Goal: Book appointment/travel/reservation

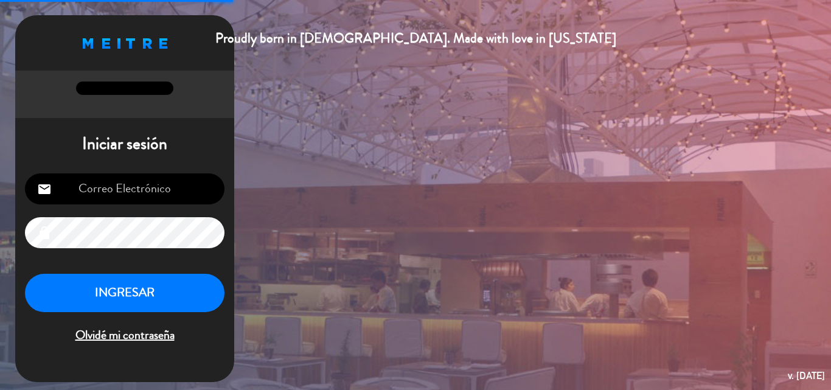
type input "[EMAIL_ADDRESS][DOMAIN_NAME]"
click at [68, 279] on button "INGRESAR" at bounding box center [124, 293] width 199 height 38
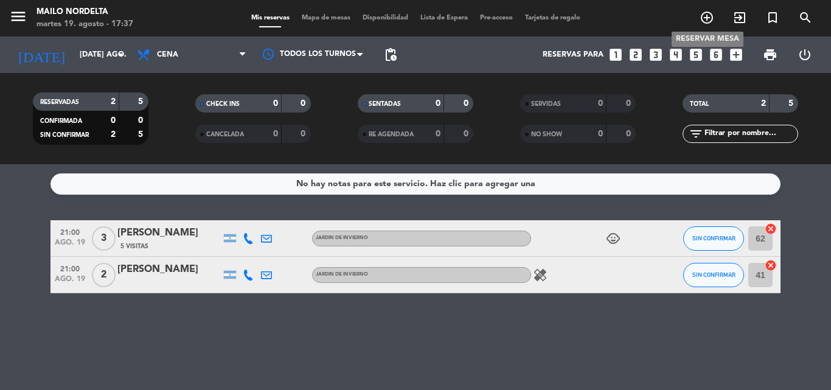
click at [696, 14] on span "add_circle_outline" at bounding box center [706, 17] width 33 height 21
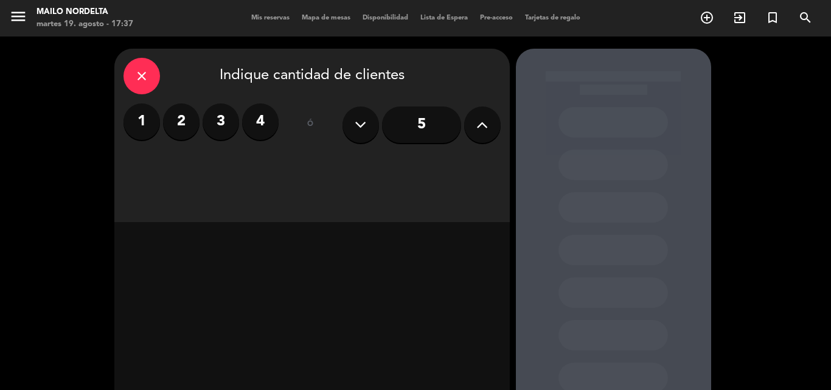
click at [249, 109] on label "4" at bounding box center [260, 121] width 36 height 36
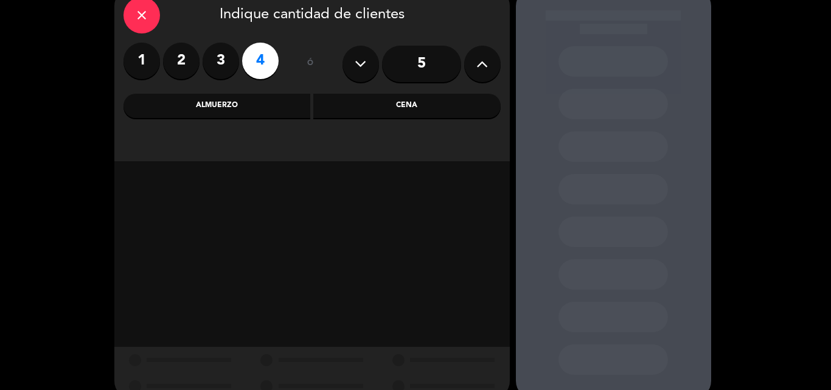
click at [366, 98] on div "Cena" at bounding box center [406, 106] width 187 height 24
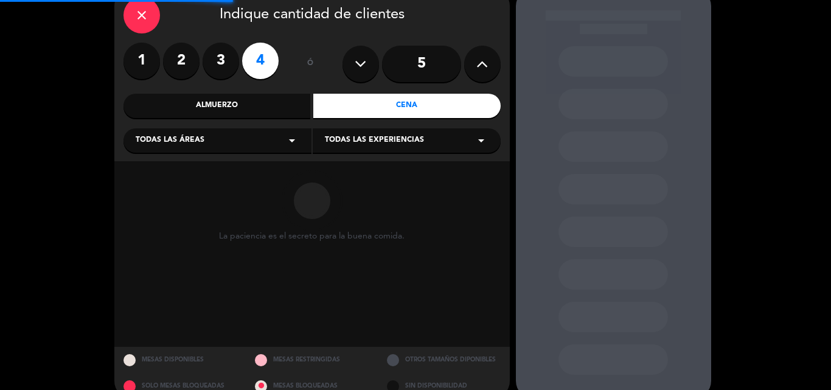
scroll to position [82, 0]
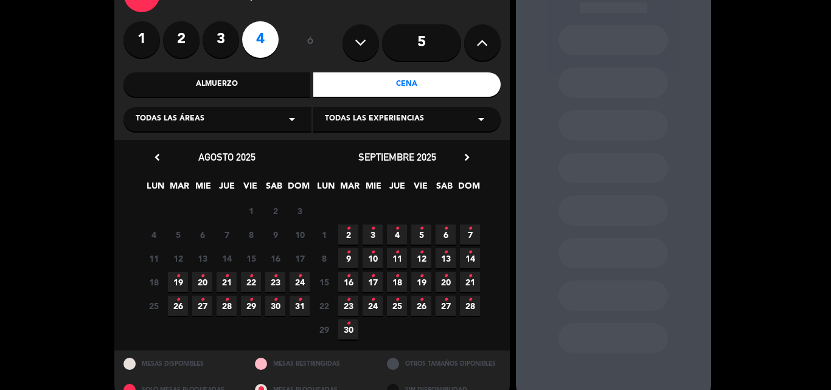
click at [176, 280] on icon "•" at bounding box center [178, 275] width 4 height 19
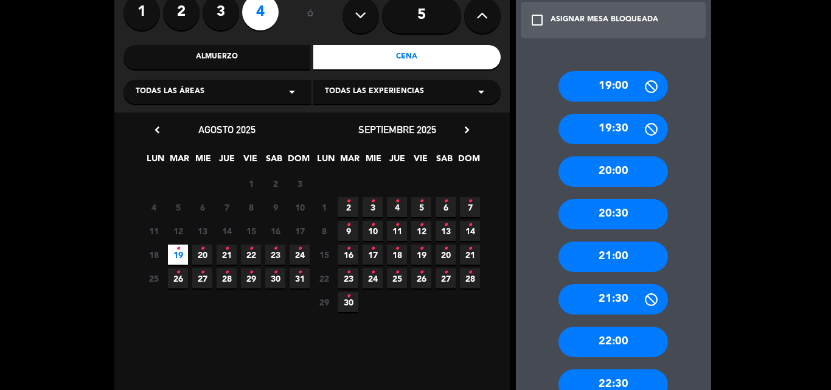
click at [603, 252] on div "21:00" at bounding box center [612, 256] width 109 height 30
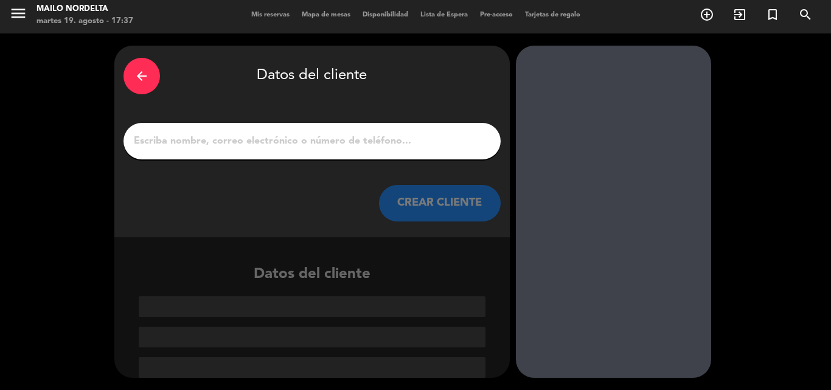
scroll to position [3, 0]
click at [391, 141] on input "1" at bounding box center [312, 141] width 359 height 17
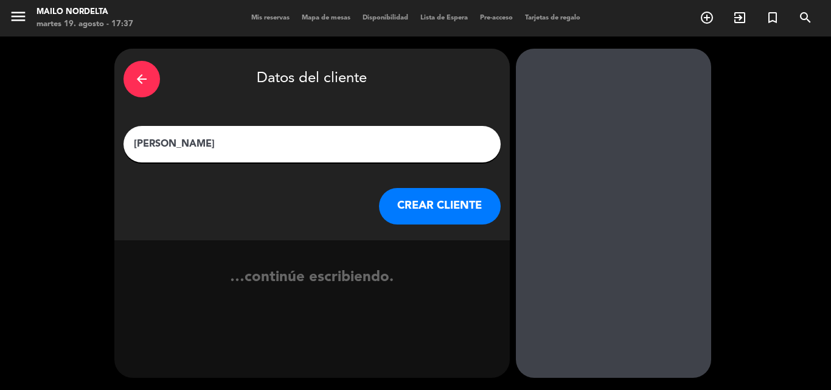
type input "[PERSON_NAME]"
click at [437, 210] on button "CREAR CLIENTE" at bounding box center [440, 206] width 122 height 36
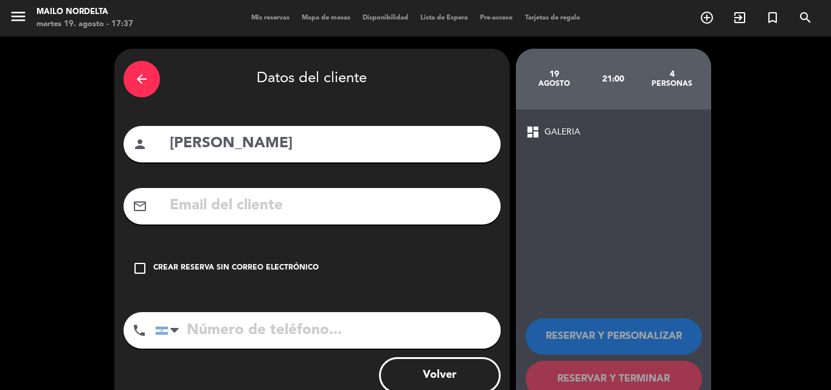
click at [234, 268] on div "Crear reserva sin correo electrónico" at bounding box center [235, 268] width 165 height 12
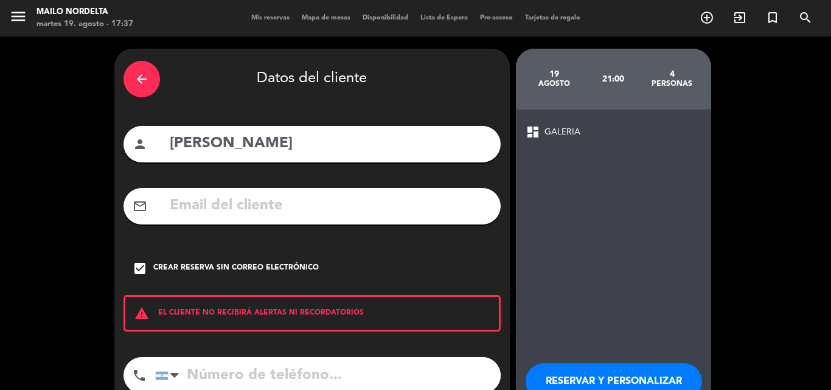
scroll to position [79, 0]
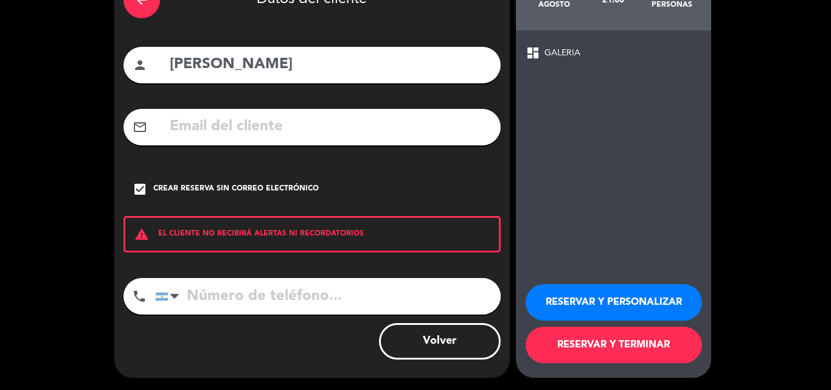
click at [280, 284] on input "tel" at bounding box center [327, 296] width 345 height 36
paste input "11 3644-7720"
click at [249, 295] on input "11 3644-7720" at bounding box center [327, 296] width 345 height 36
type input "1136447720"
click at [586, 352] on button "RESERVAR Y TERMINAR" at bounding box center [613, 345] width 176 height 36
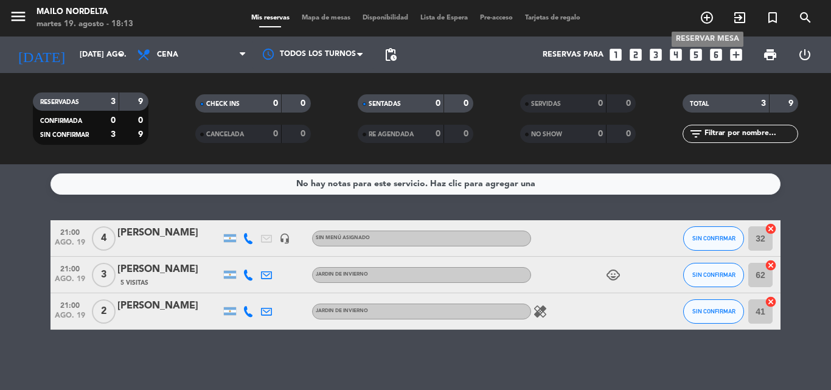
click at [708, 14] on icon "add_circle_outline" at bounding box center [706, 17] width 15 height 15
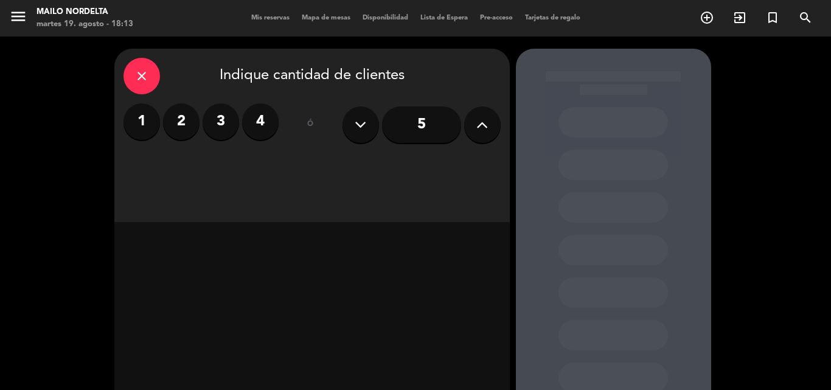
click at [181, 135] on label "2" at bounding box center [181, 121] width 36 height 36
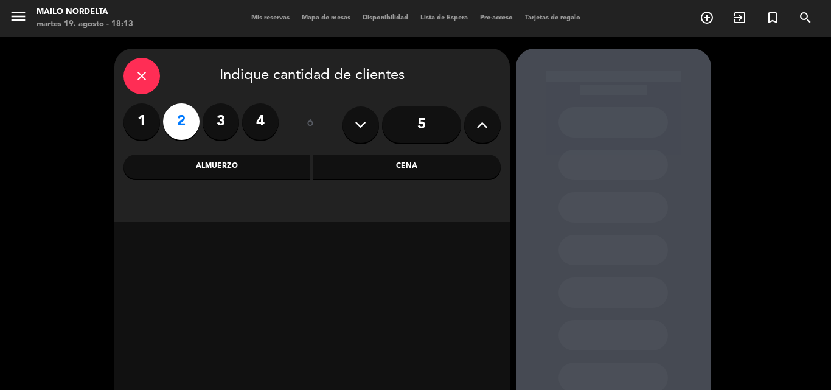
click at [404, 161] on div "Cena" at bounding box center [406, 166] width 187 height 24
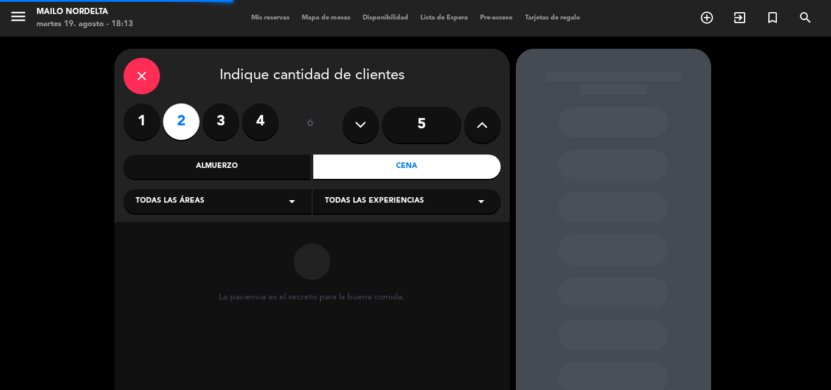
scroll to position [61, 0]
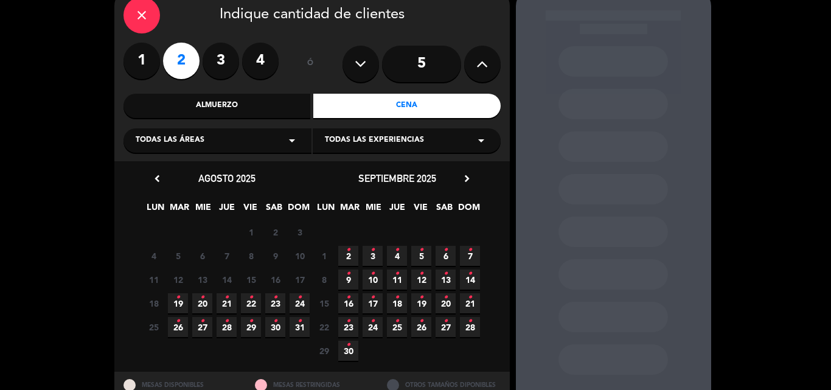
click at [179, 297] on icon "•" at bounding box center [178, 297] width 4 height 19
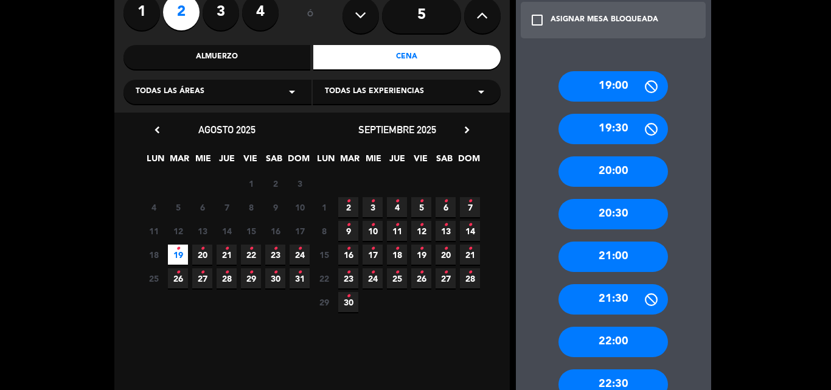
scroll to position [170, 0]
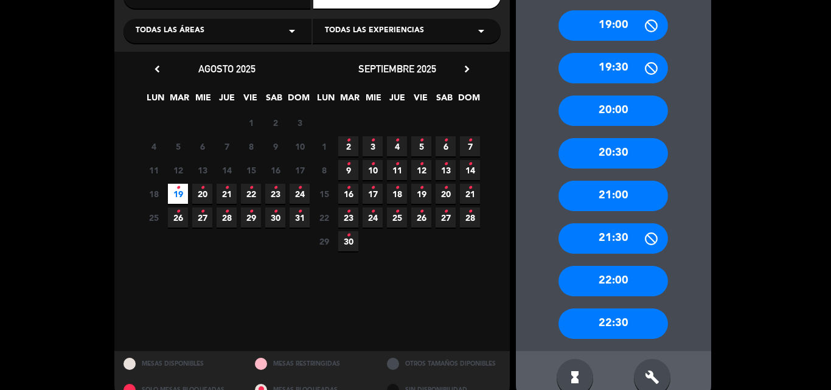
click at [622, 275] on div "22:00" at bounding box center [612, 281] width 109 height 30
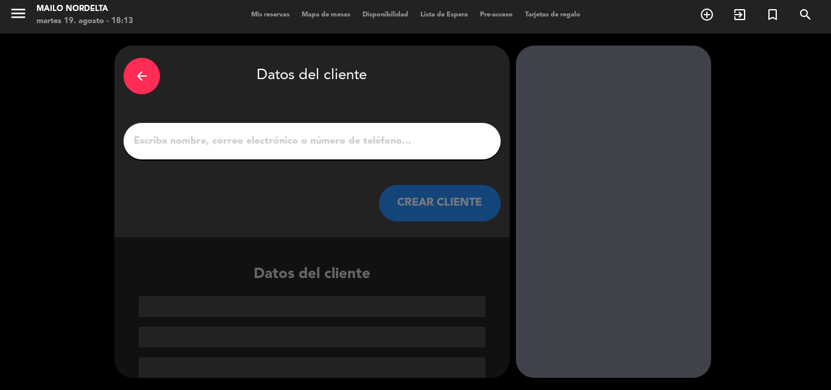
drag, startPoint x: 363, startPoint y: 133, endPoint x: 357, endPoint y: 130, distance: 6.8
click at [363, 133] on input "1" at bounding box center [312, 141] width 359 height 17
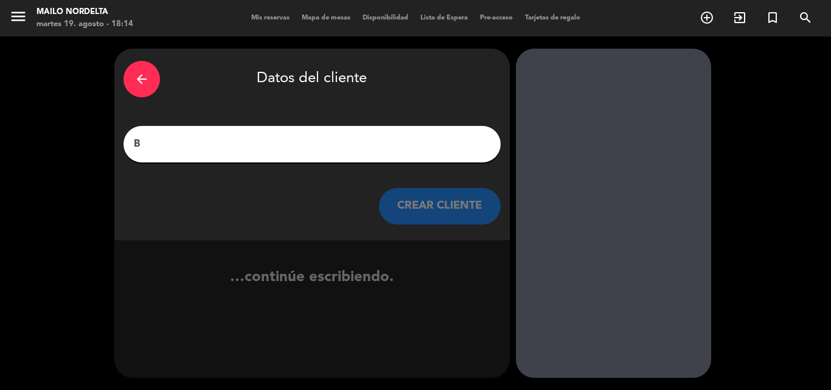
scroll to position [0, 0]
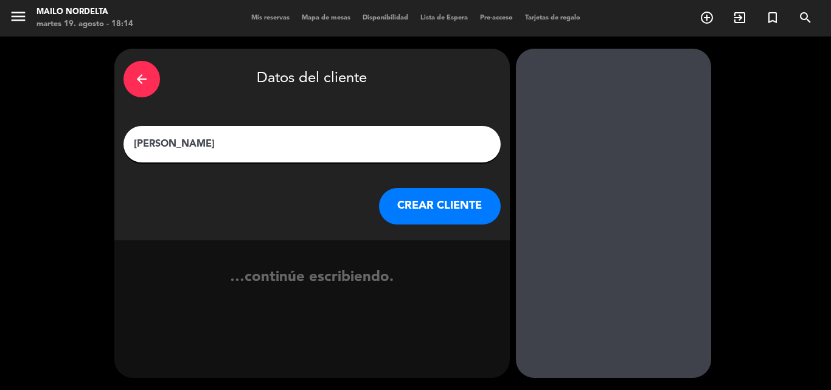
type input "[PERSON_NAME]"
click at [451, 209] on button "CREAR CLIENTE" at bounding box center [440, 206] width 122 height 36
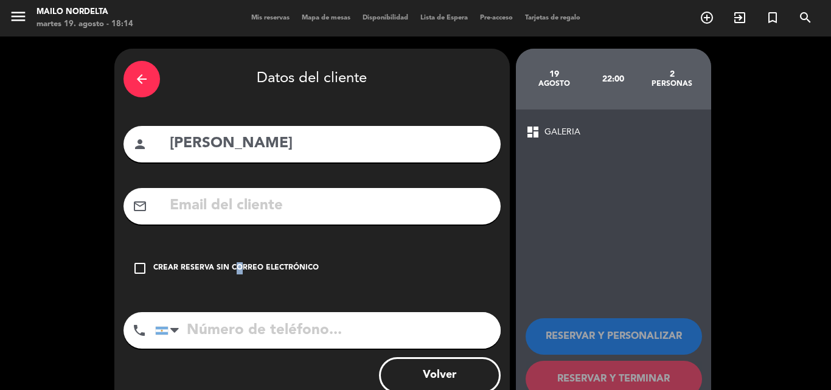
click at [232, 271] on div "Crear reserva sin correo electrónico" at bounding box center [235, 268] width 165 height 12
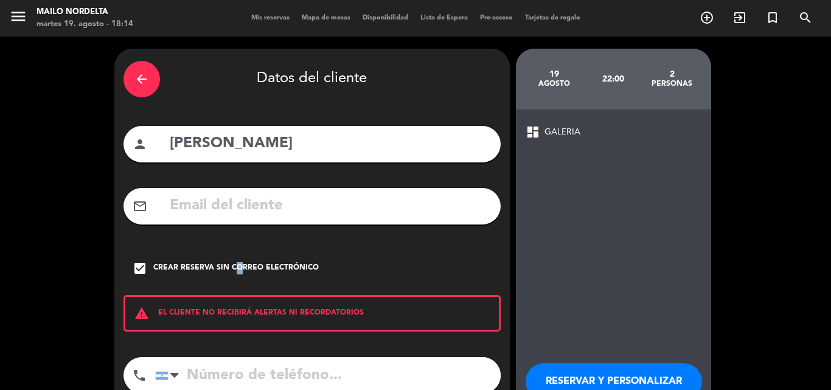
scroll to position [79, 0]
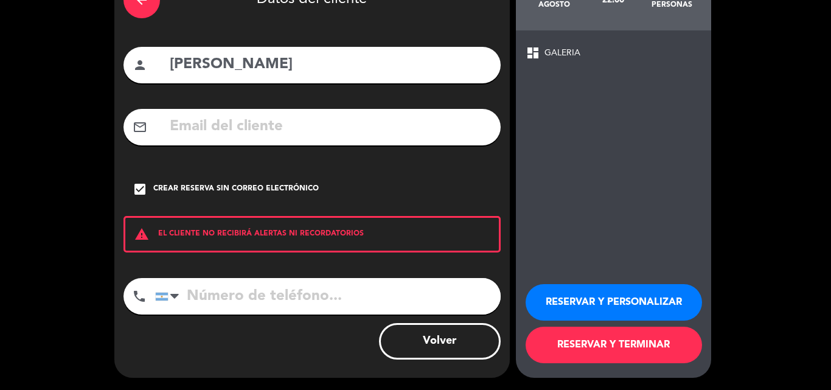
click at [242, 299] on input "tel" at bounding box center [327, 296] width 345 height 36
type input "1165403377"
click at [620, 342] on button "RESERVAR Y TERMINAR" at bounding box center [613, 345] width 176 height 36
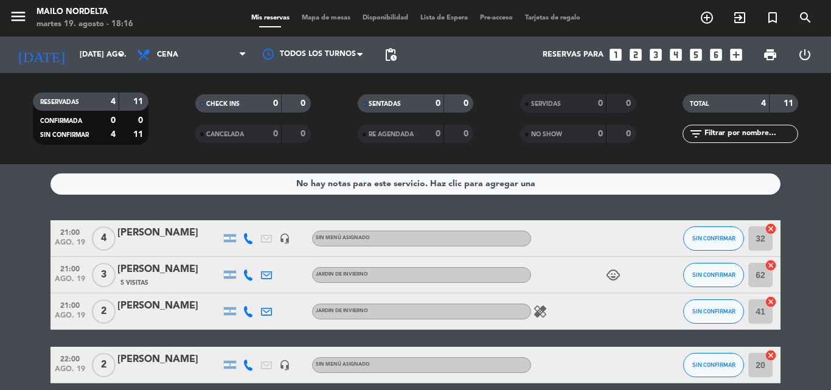
scroll to position [54, 0]
